Goal: Task Accomplishment & Management: Use online tool/utility

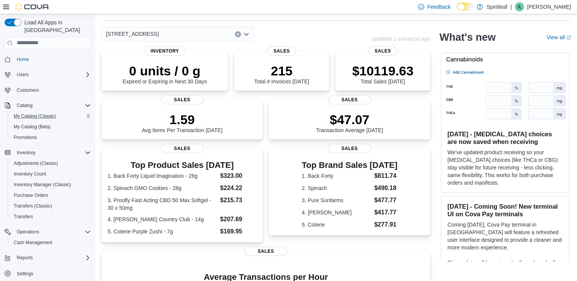
scroll to position [24, 0]
click at [57, 202] on div "Transfers (Classic)" at bounding box center [51, 206] width 80 height 9
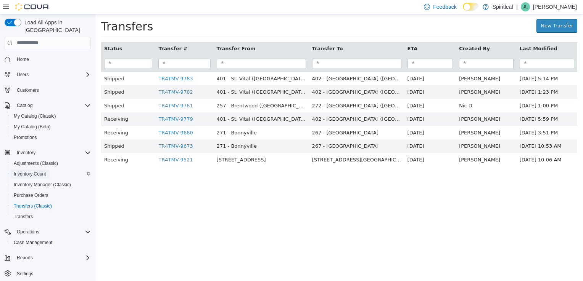
click at [31, 171] on span "Inventory Count" at bounding box center [30, 174] width 32 height 6
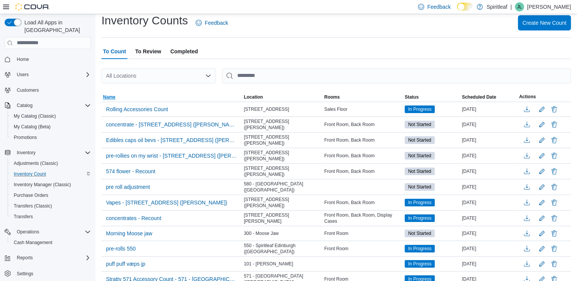
scroll to position [21, 0]
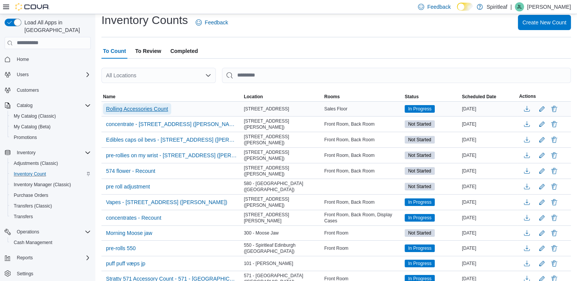
click at [153, 109] on span "Rolling Accessories Count" at bounding box center [137, 109] width 62 height 8
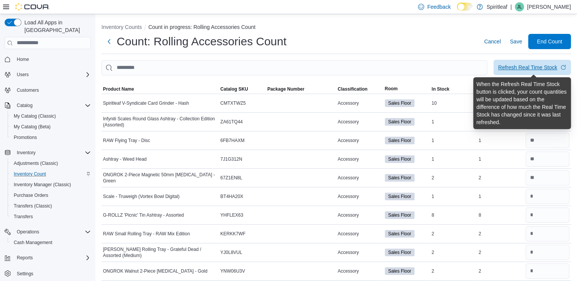
click at [517, 67] on div "Refresh Real Time Stock" at bounding box center [527, 68] width 59 height 8
